Goal: Check status: Check status

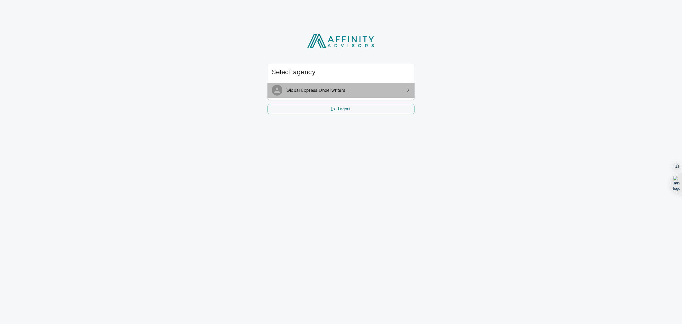
click at [334, 91] on span "Global Express Underwriters" at bounding box center [344, 90] width 115 height 6
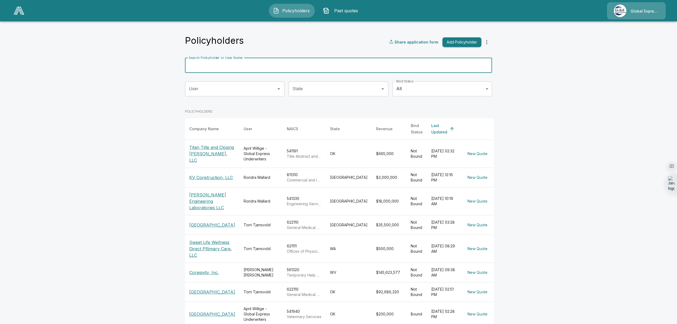
click at [271, 67] on input "Search Policyholder or User Name" at bounding box center [335, 65] width 301 height 15
click at [271, 67] on input "*" at bounding box center [332, 65] width 294 height 15
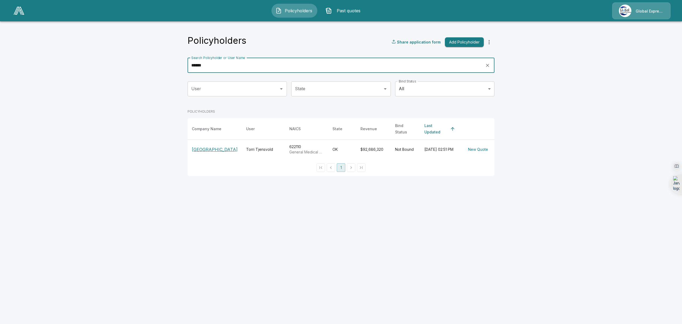
type input "******"
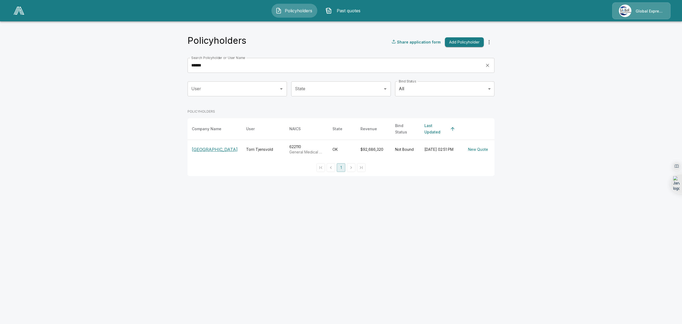
click at [203, 151] on p "[GEOGRAPHIC_DATA]" at bounding box center [215, 149] width 46 height 6
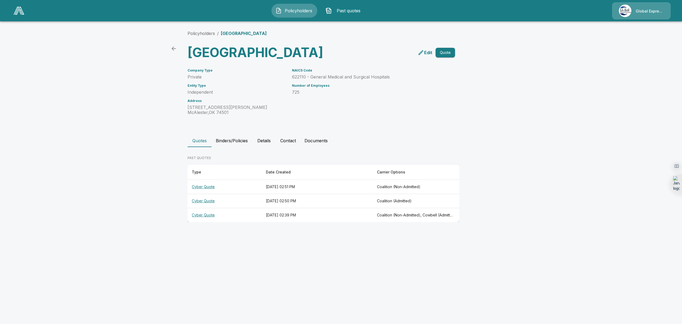
click at [197, 222] on th "Cyber Quote" at bounding box center [225, 215] width 74 height 14
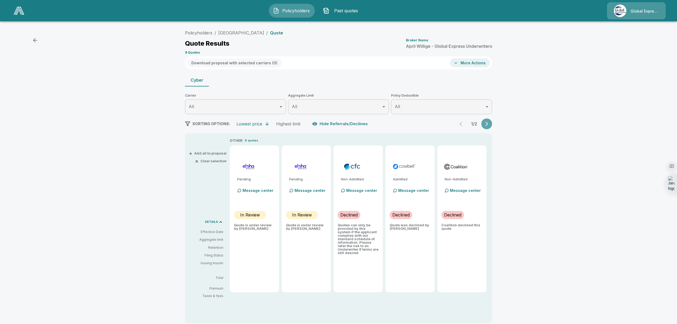
click at [489, 124] on icon "button" at bounding box center [486, 123] width 5 height 5
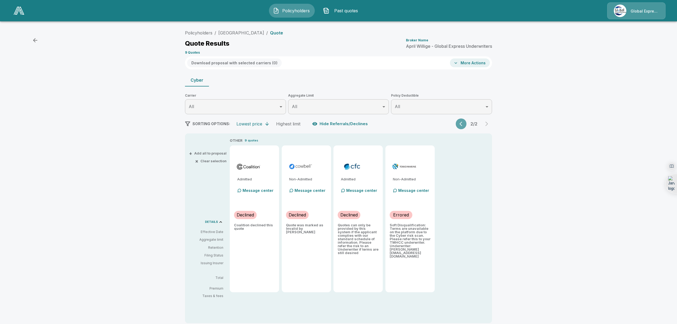
click at [462, 125] on icon "button" at bounding box center [460, 124] width 3 height 5
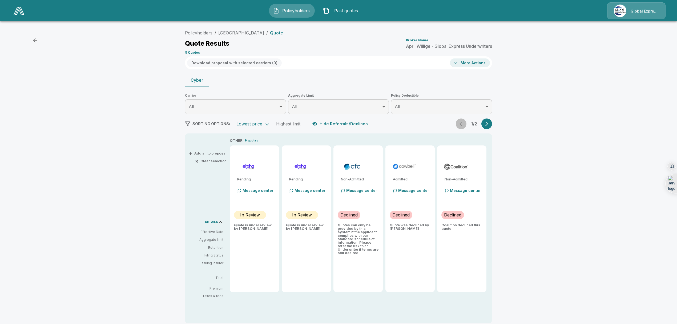
click at [464, 125] on div "1 / 2" at bounding box center [474, 123] width 36 height 11
